Goal: Task Accomplishment & Management: Manage account settings

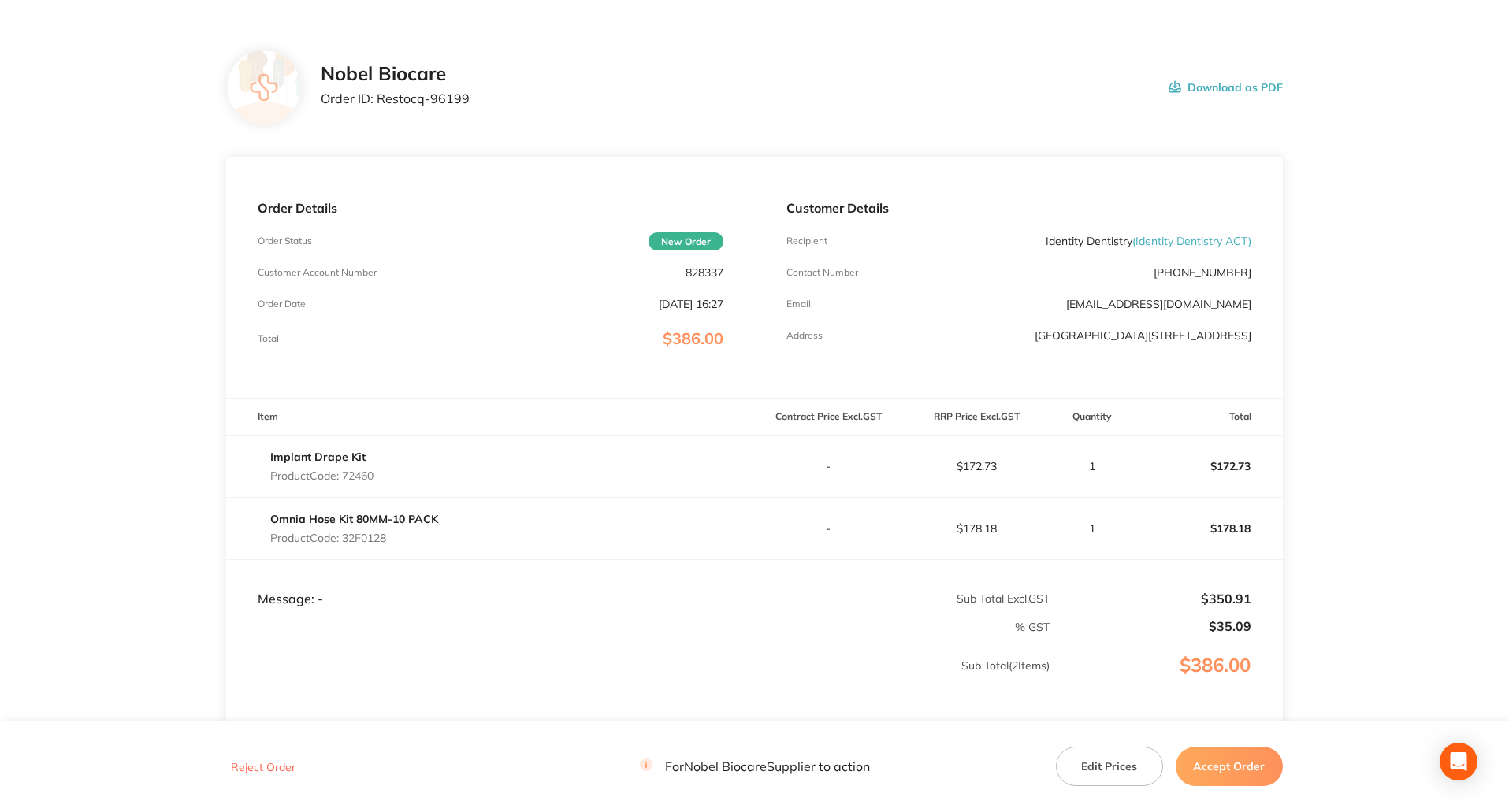
scroll to position [79, 0]
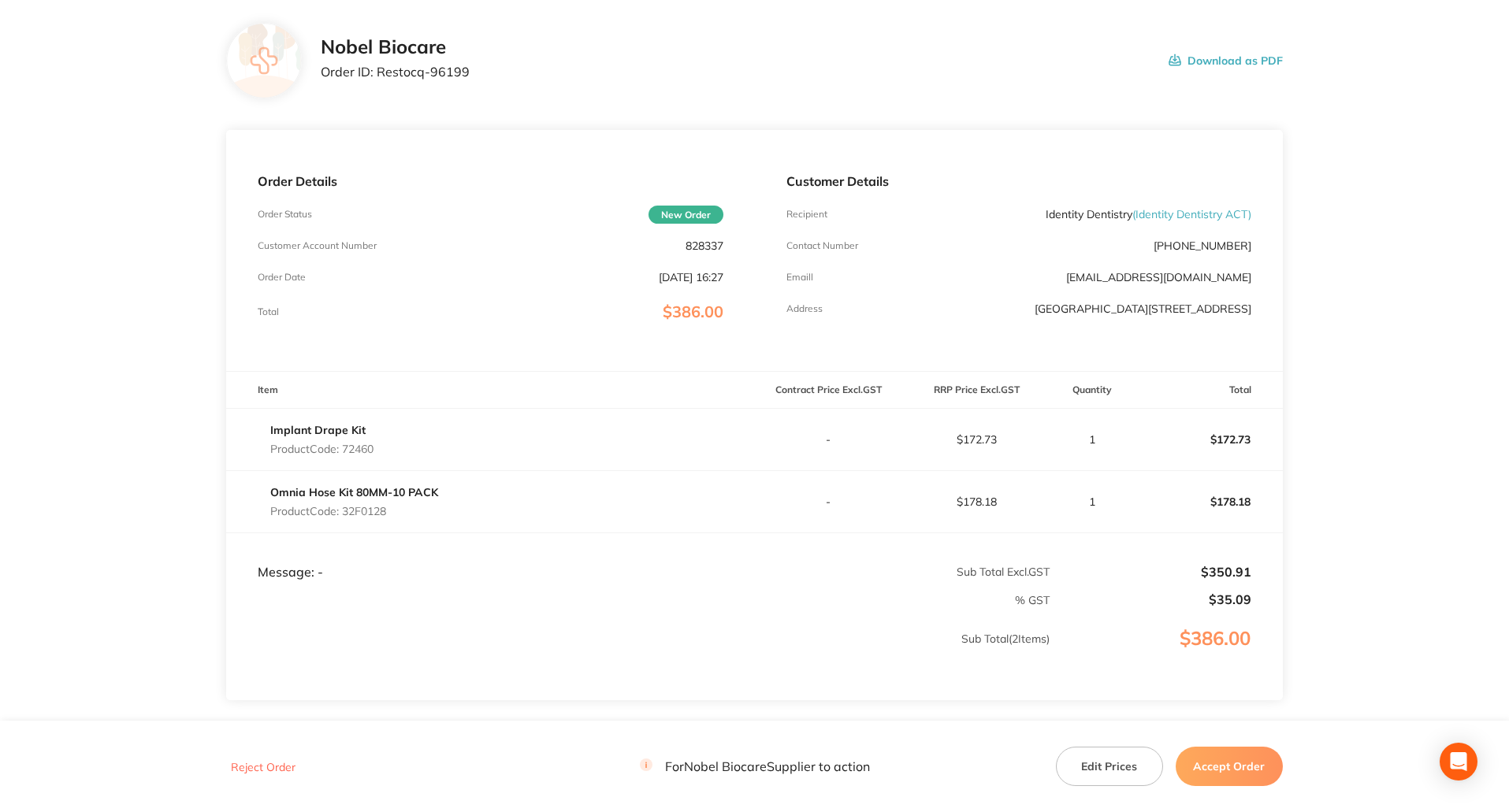
click at [1212, 772] on button "Accept Order" at bounding box center [1229, 765] width 107 height 39
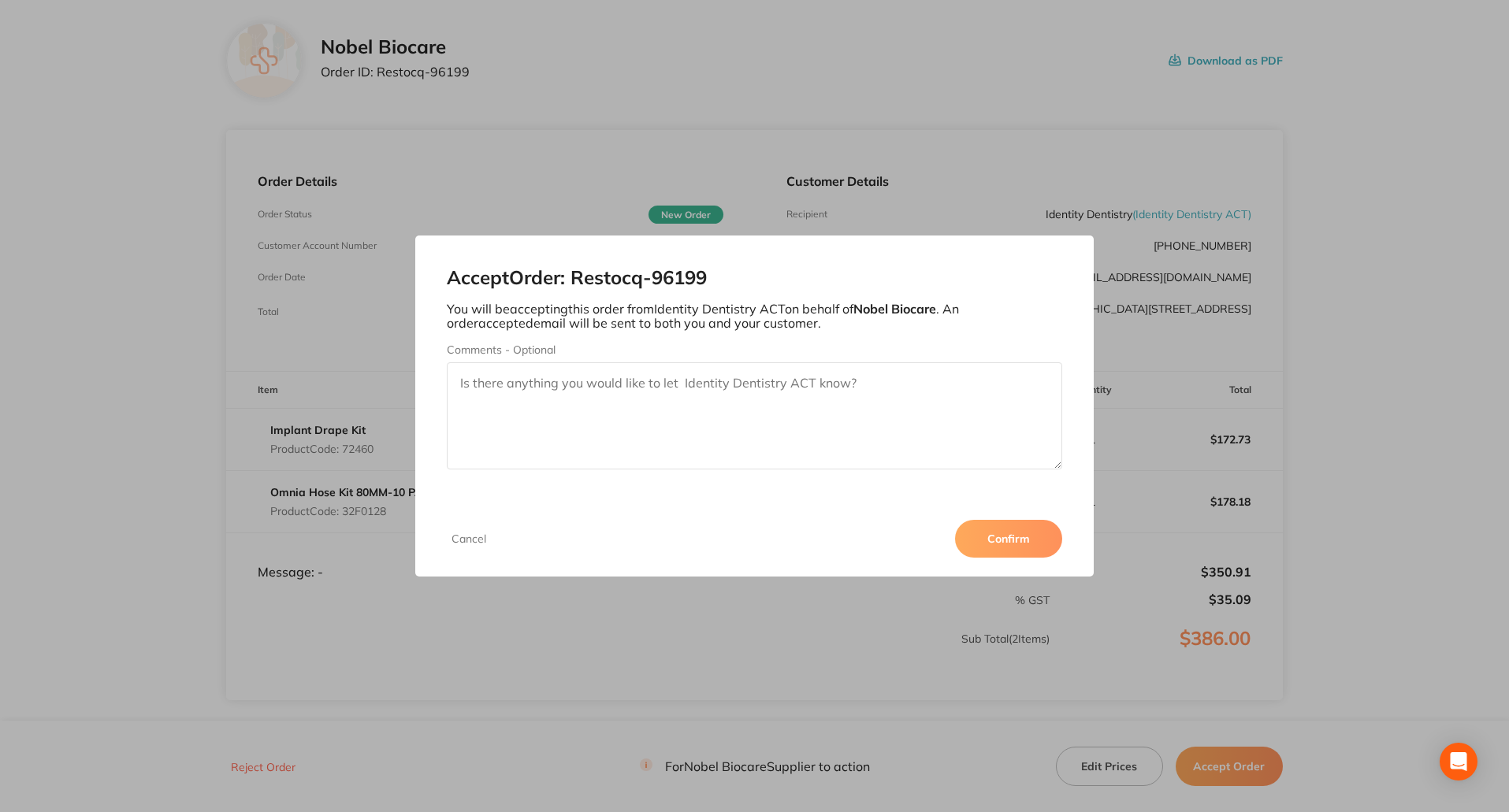
click at [827, 238] on div "Accept Order: Restocq- 96199 You will be accepting this order from Identity Den…" at bounding box center [754, 368] width 679 height 265
click at [472, 537] on button "Cancel" at bounding box center [468, 538] width 44 height 14
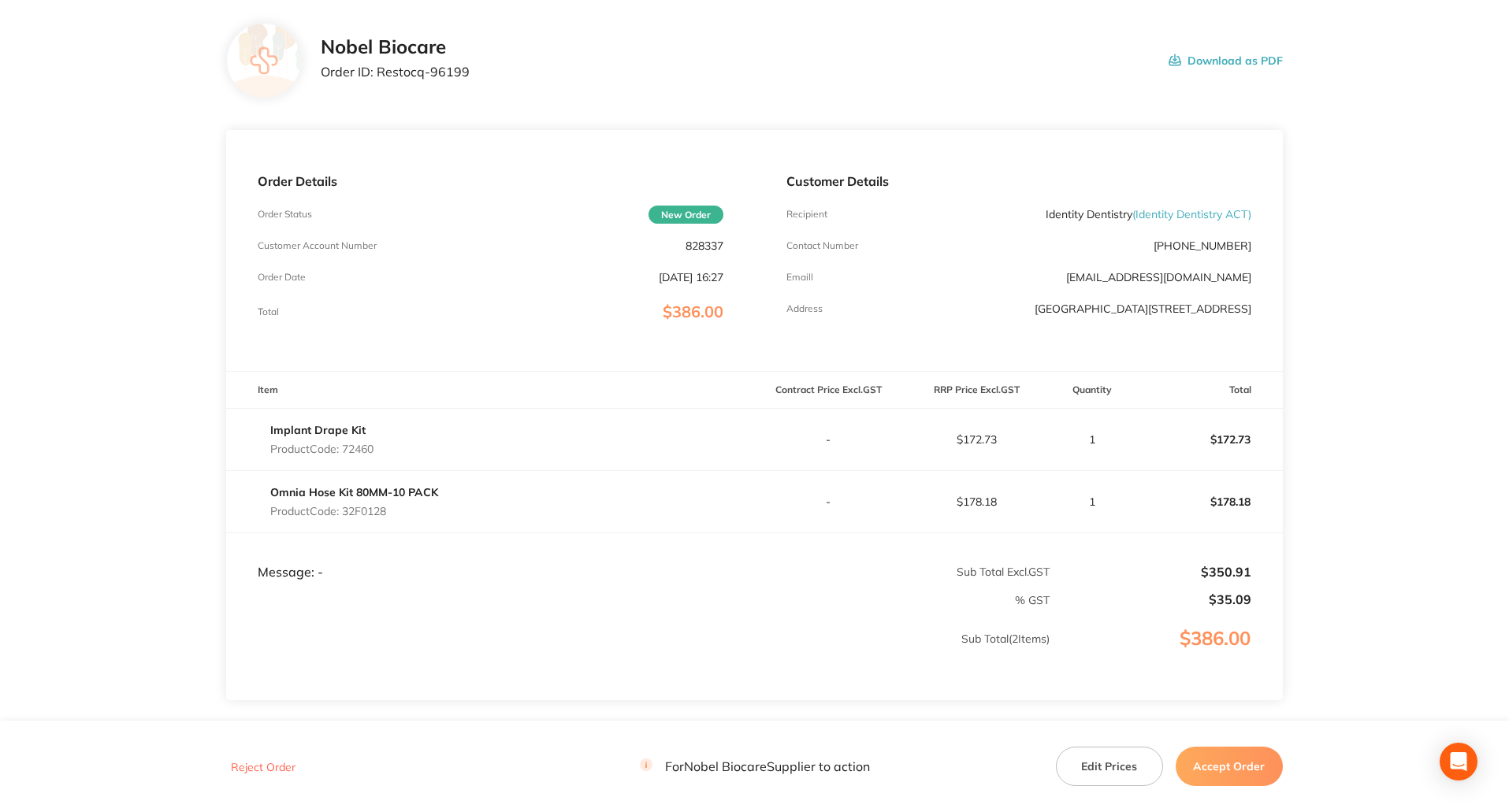
click at [1203, 766] on button "Accept Order" at bounding box center [1229, 765] width 107 height 39
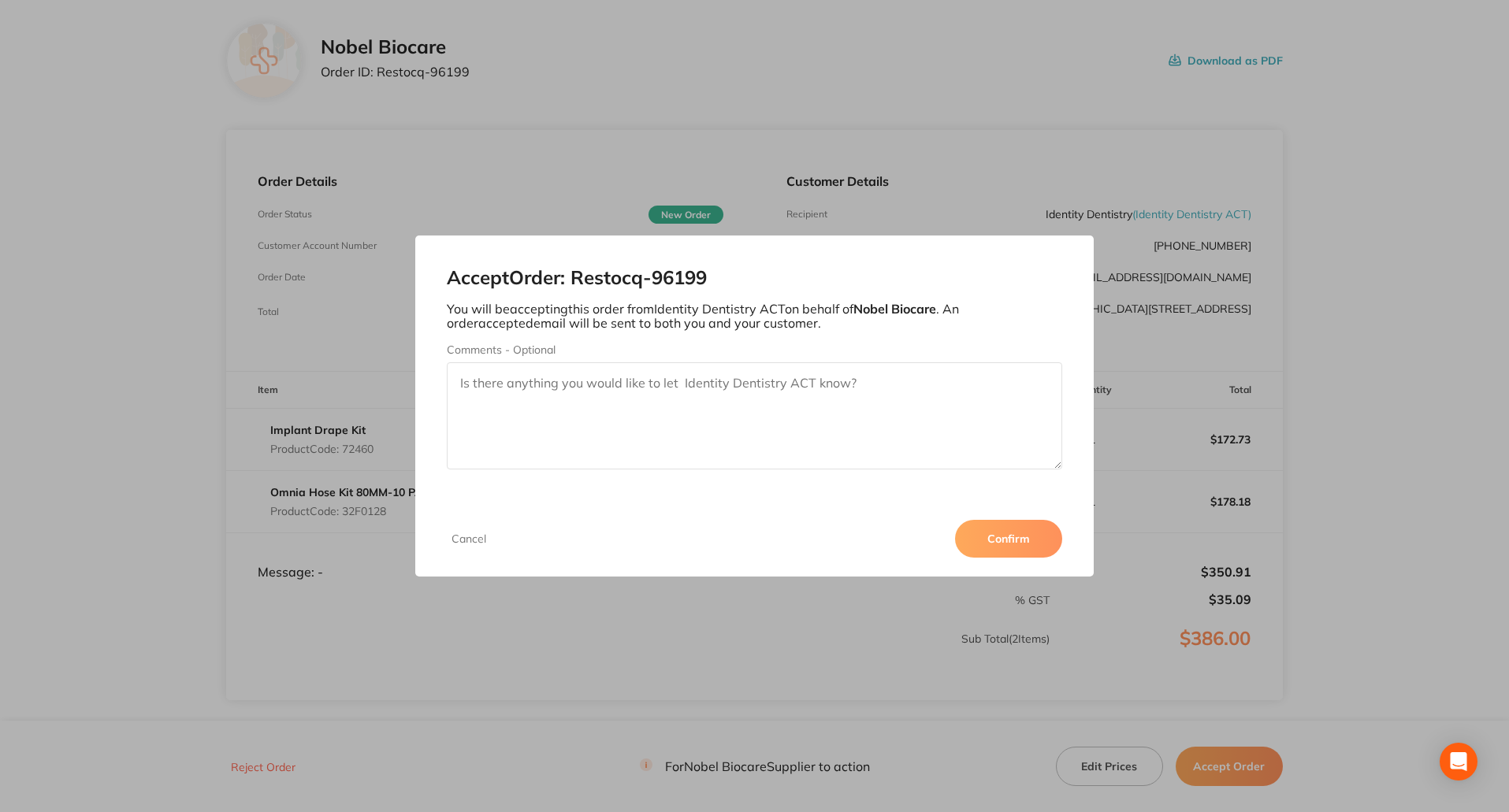
click at [581, 371] on textarea "Comments - Optional" at bounding box center [754, 416] width 616 height 107
click at [722, 384] on textarea "Hi , your order has been placed , Order #" at bounding box center [754, 416] width 616 height 107
click at [812, 383] on textarea "Hi , your order has been placed , Order # 450547530" at bounding box center [754, 416] width 616 height 107
type textarea "Hi , your order has been placed , Order # 450547530"
click at [1000, 535] on button "Confirm" at bounding box center [1008, 538] width 107 height 37
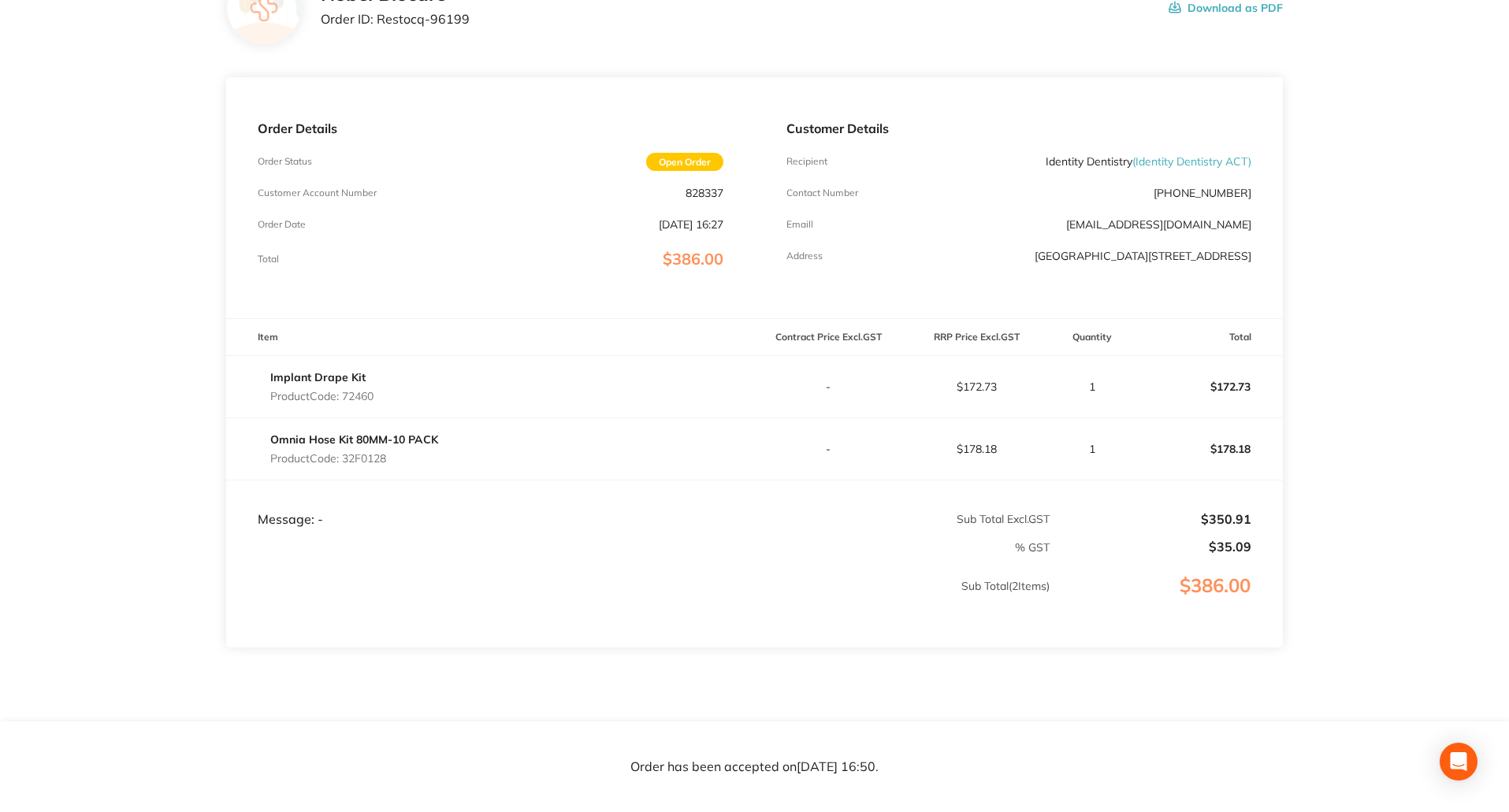
scroll to position [105, 0]
